Goal: Task Accomplishment & Management: Use online tool/utility

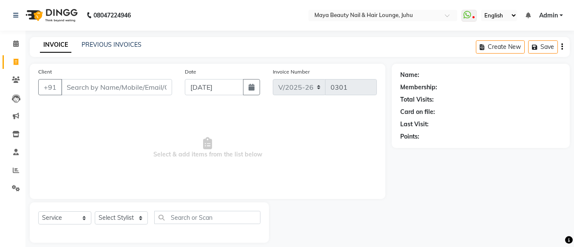
select select "4023"
select select "service"
click at [73, 84] on input "Client" at bounding box center [116, 87] width 111 height 16
click at [89, 45] on link "PREVIOUS INVOICES" at bounding box center [112, 45] width 60 height 8
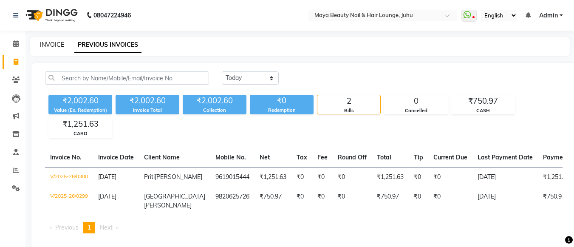
click at [58, 43] on link "INVOICE" at bounding box center [52, 45] width 24 height 8
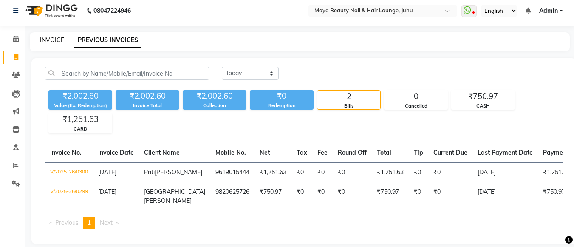
select select "4023"
select select "service"
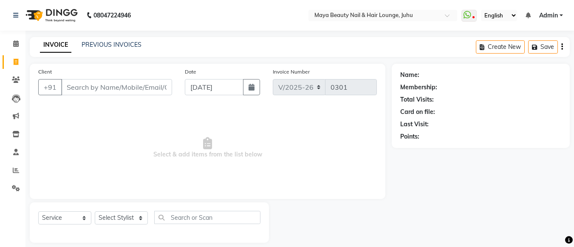
click at [81, 88] on input "Client" at bounding box center [116, 87] width 111 height 16
